Goal: Check status

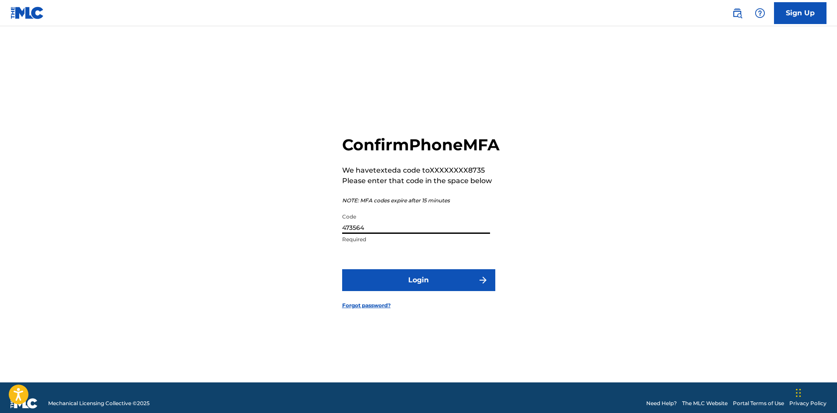
type input "473564"
click at [461, 286] on button "Login" at bounding box center [418, 281] width 153 height 22
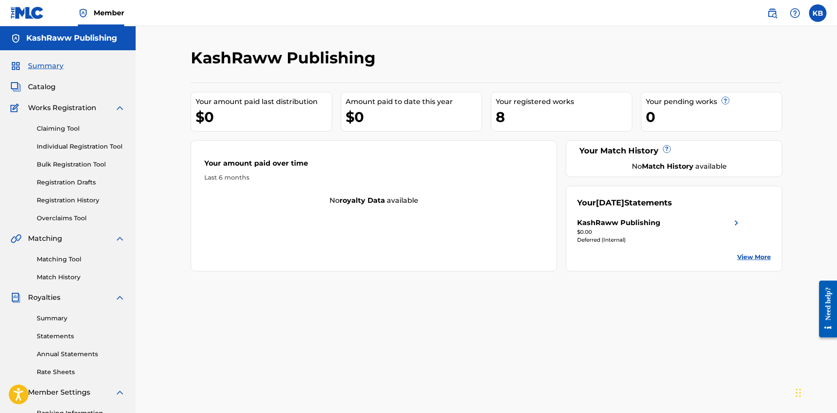
click at [70, 340] on link "Statements" at bounding box center [81, 336] width 88 height 9
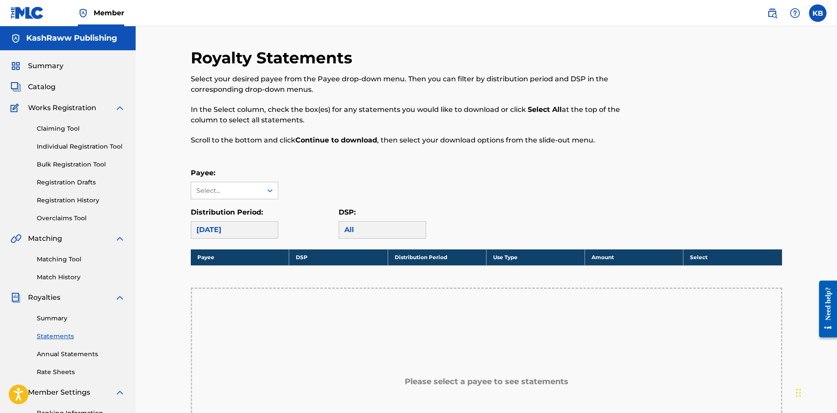
scroll to position [73, 0]
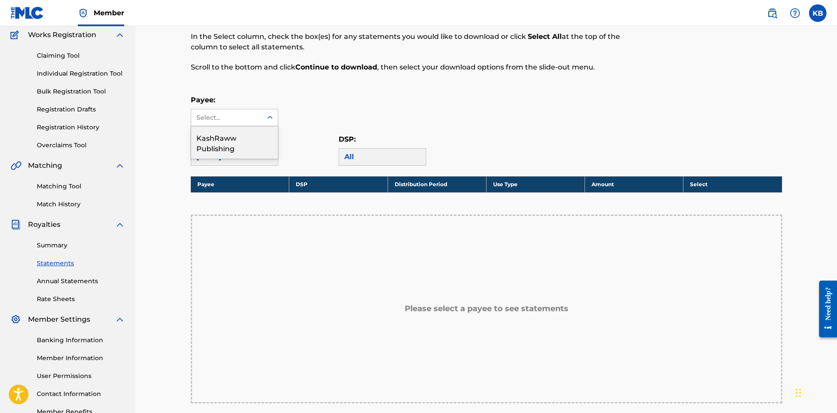
click at [248, 109] on div "Select..." at bounding box center [226, 117] width 71 height 17
click at [248, 136] on div "KashRaww Publishing" at bounding box center [234, 142] width 87 height 32
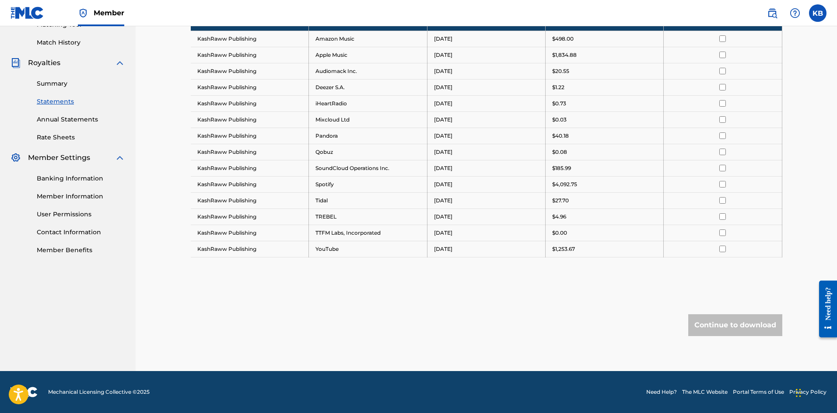
scroll to position [16, 0]
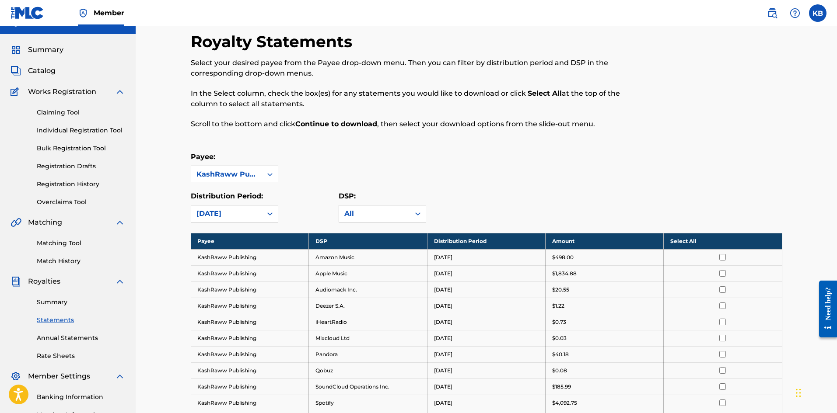
click at [55, 301] on link "Summary" at bounding box center [81, 302] width 88 height 9
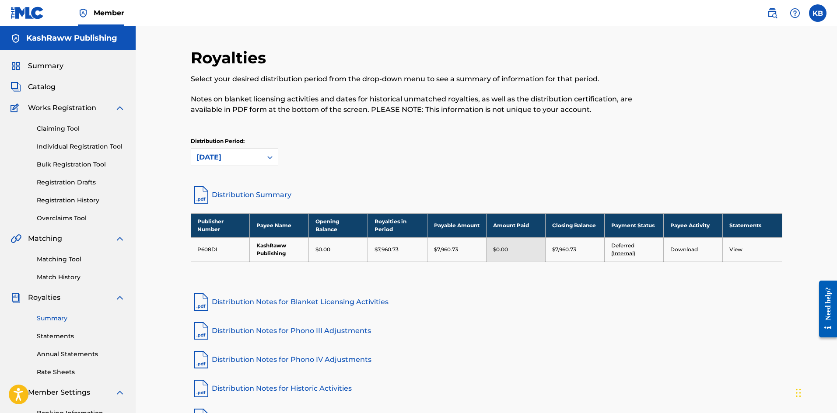
click at [631, 245] on link "Deferred (Internal)" at bounding box center [623, 249] width 24 height 14
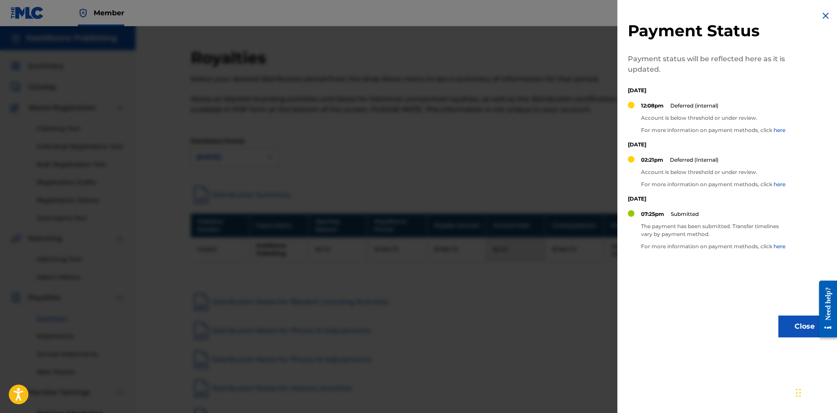
click at [785, 324] on button "Close" at bounding box center [804, 327] width 53 height 22
